Goal: Navigation & Orientation: Find specific page/section

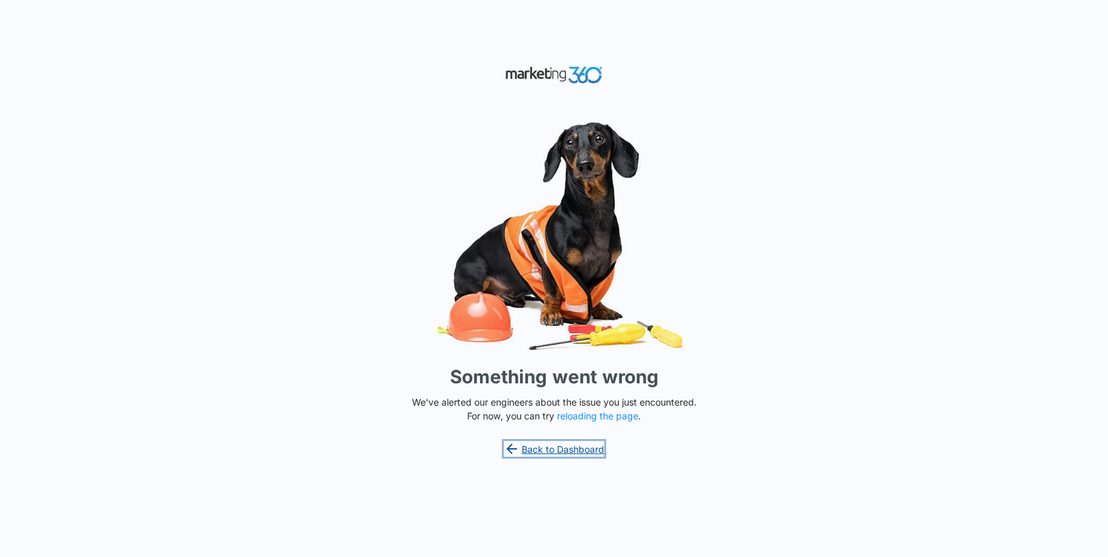
click at [544, 450] on link "Back to Dashboard" at bounding box center [554, 449] width 101 height 16
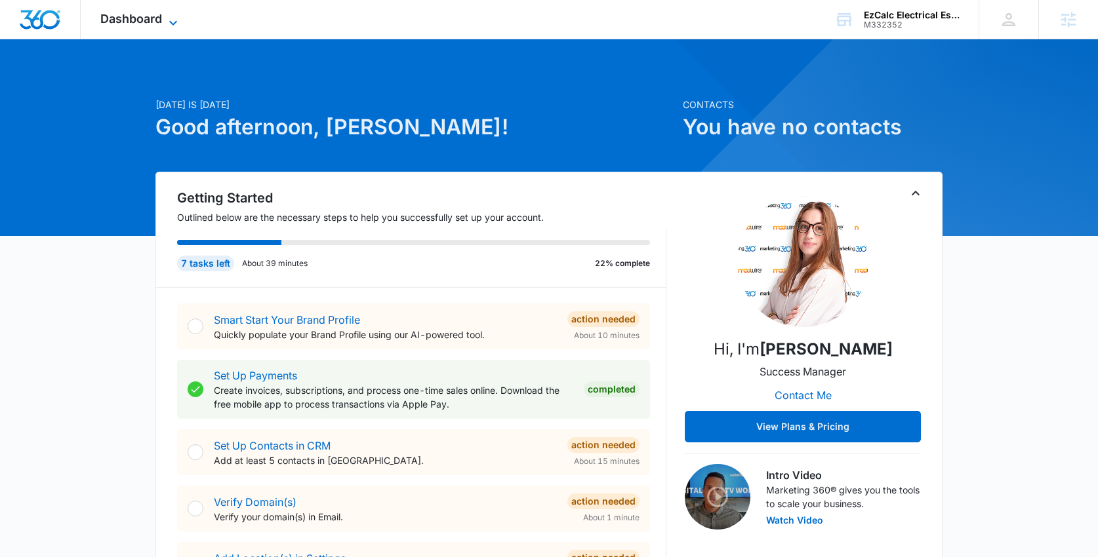
click at [135, 22] on span "Dashboard" at bounding box center [131, 19] width 62 height 14
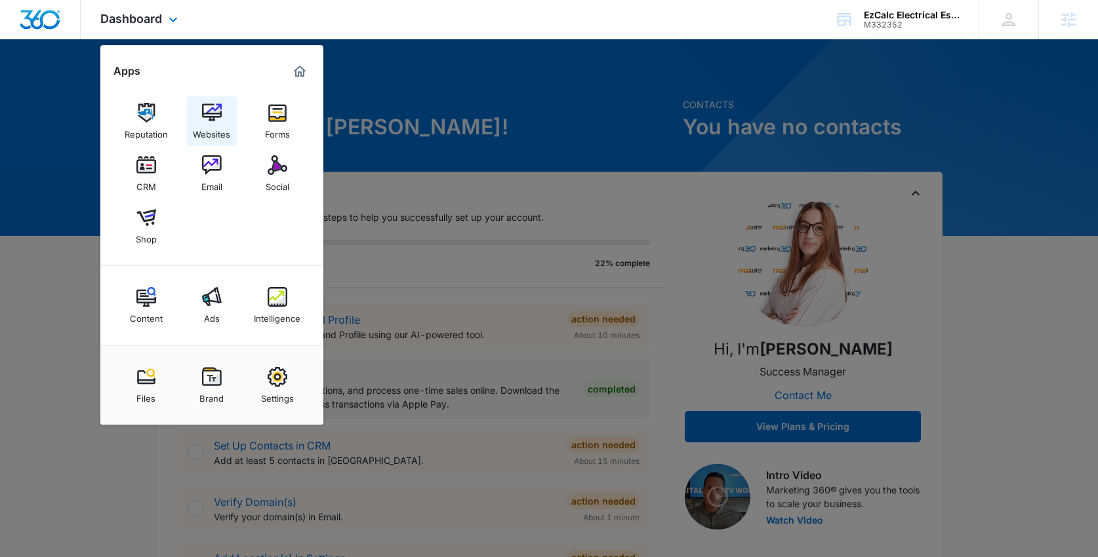
click at [205, 109] on img at bounding box center [212, 113] width 20 height 20
